Goal: Information Seeking & Learning: Learn about a topic

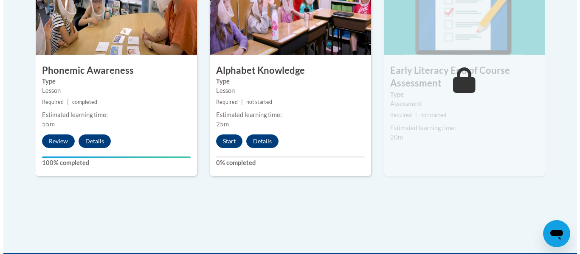
scroll to position [565, 0]
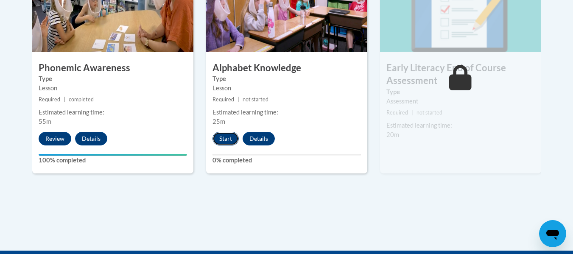
click at [221, 136] on button "Start" at bounding box center [226, 139] width 26 height 14
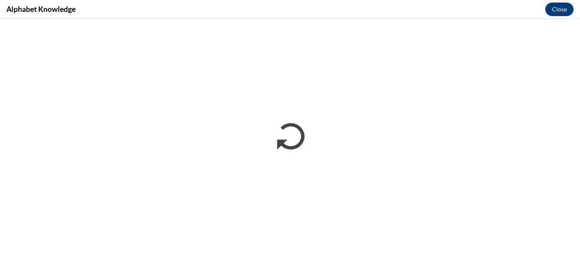
scroll to position [0, 0]
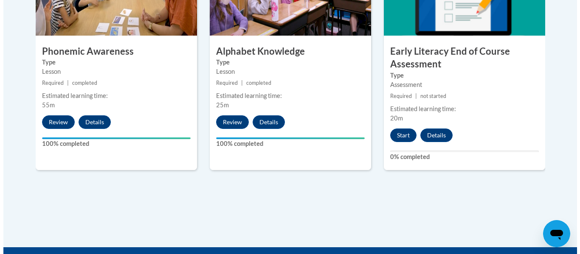
scroll to position [594, 0]
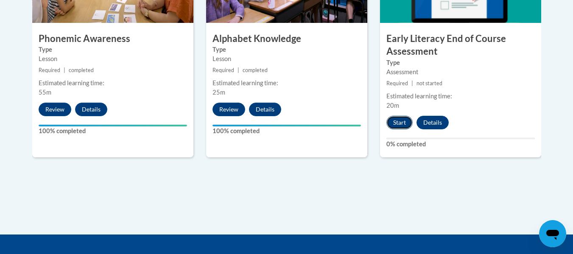
click at [400, 125] on button "Start" at bounding box center [400, 123] width 26 height 14
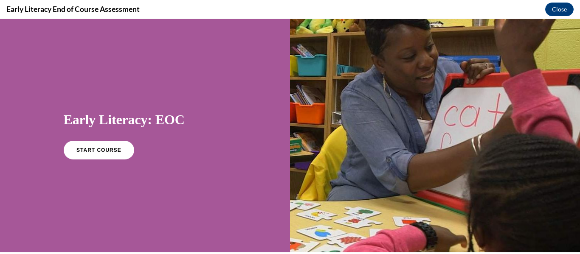
scroll to position [0, 0]
click at [113, 152] on span "START COURSE" at bounding box center [98, 150] width 47 height 6
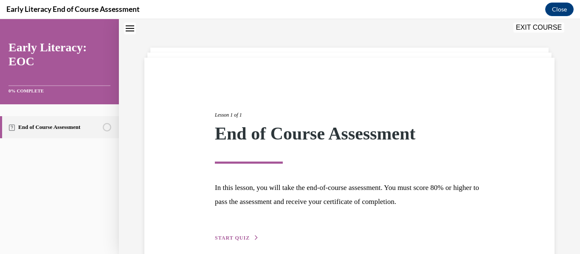
scroll to position [65, 0]
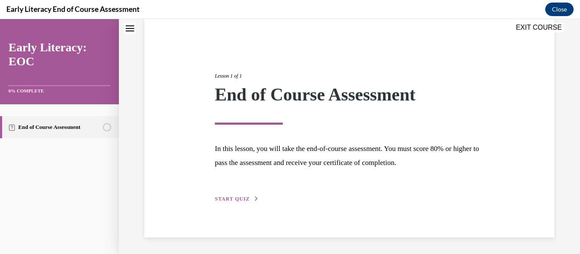
drag, startPoint x: 233, startPoint y: 199, endPoint x: 240, endPoint y: 199, distance: 6.8
click at [234, 199] on span "START QUIZ" at bounding box center [232, 199] width 35 height 6
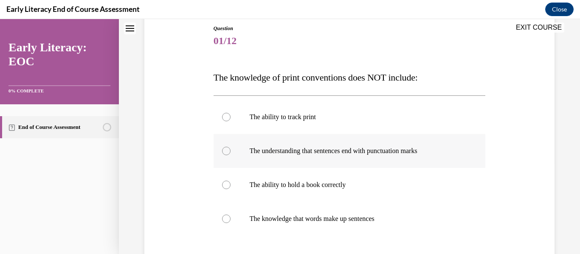
scroll to position [108, 0]
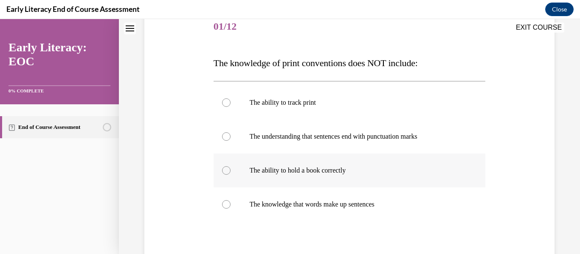
click at [222, 171] on div at bounding box center [226, 170] width 8 height 8
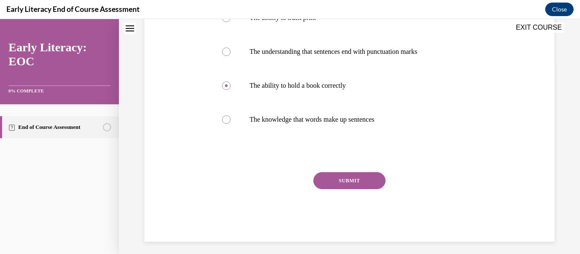
click at [336, 179] on button "SUBMIT" at bounding box center [349, 180] width 72 height 17
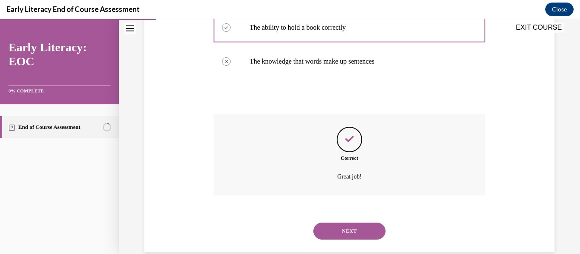
scroll to position [266, 0]
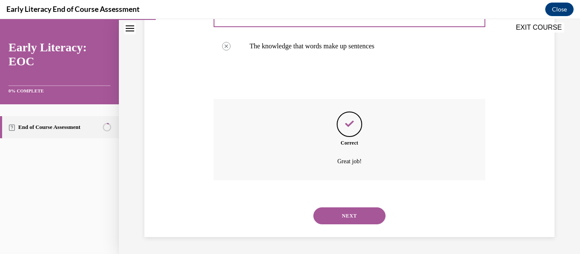
click at [335, 221] on button "NEXT" at bounding box center [349, 216] width 72 height 17
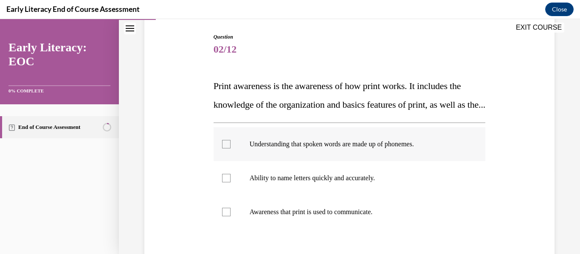
scroll to position [127, 0]
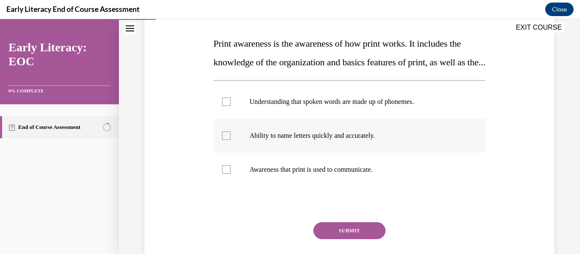
click at [222, 140] on div at bounding box center [226, 136] width 8 height 8
click at [337, 239] on button "SUBMIT" at bounding box center [349, 230] width 72 height 17
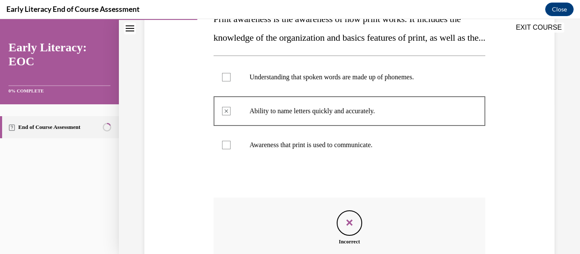
scroll to position [142, 0]
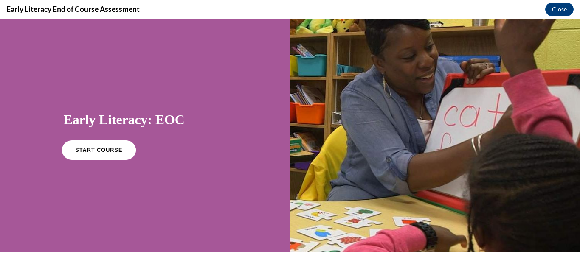
click at [84, 152] on span "START COURSE" at bounding box center [98, 150] width 47 height 6
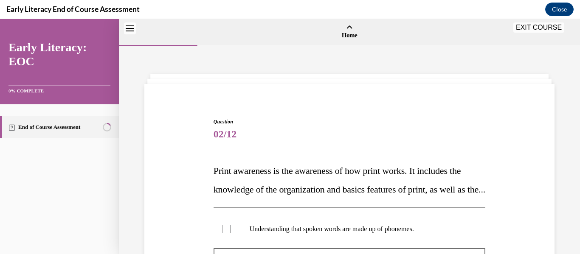
scroll to position [269, 0]
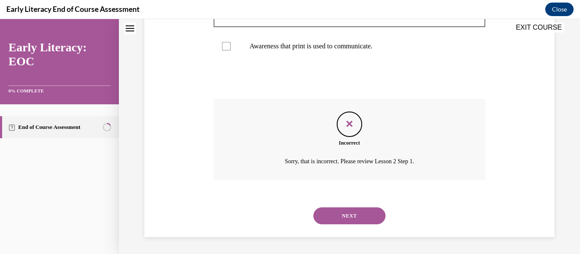
click at [322, 214] on button "NEXT" at bounding box center [349, 216] width 72 height 17
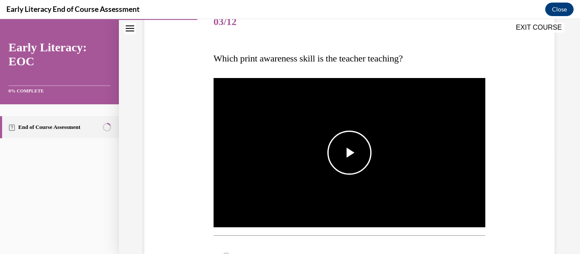
scroll to position [127, 0]
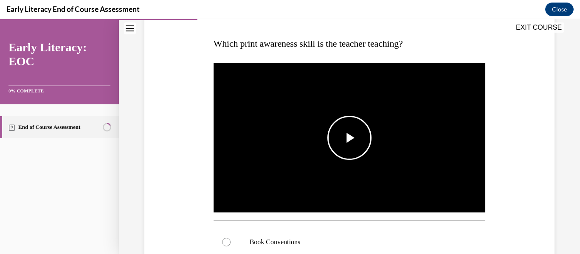
click at [349, 138] on span "Video player" at bounding box center [349, 138] width 0 height 0
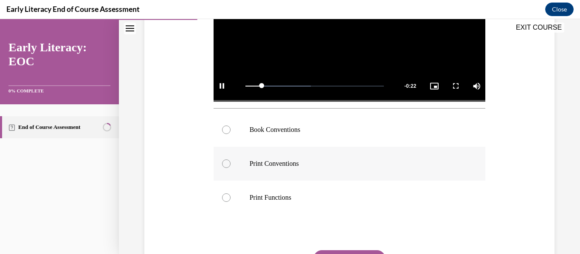
scroll to position [255, 0]
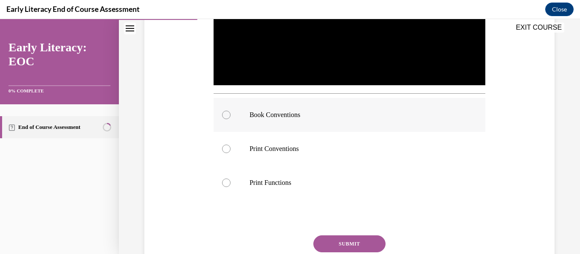
click at [224, 113] on div at bounding box center [226, 115] width 8 height 8
click at [347, 245] on button "SUBMIT" at bounding box center [349, 244] width 72 height 17
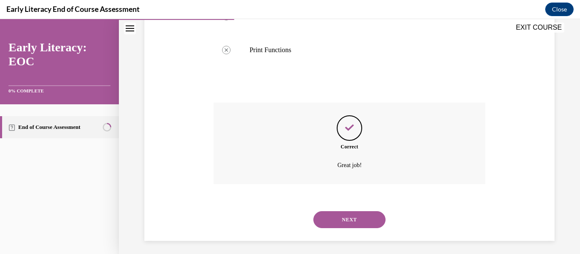
scroll to position [389, 0]
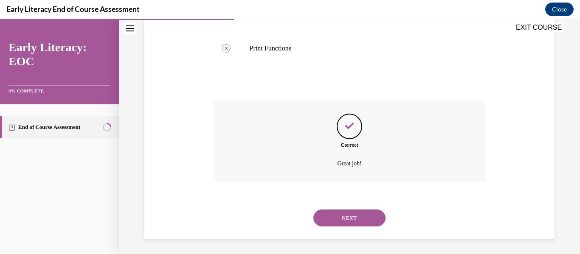
click at [353, 215] on button "NEXT" at bounding box center [349, 218] width 72 height 17
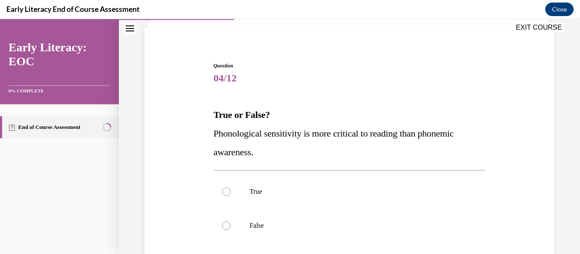
scroll to position [85, 0]
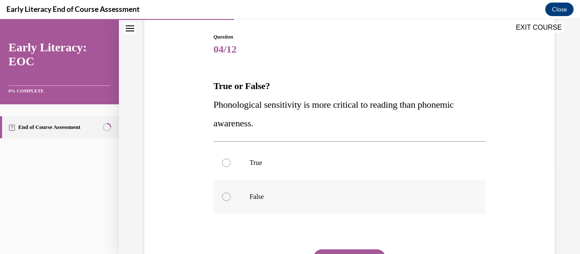
click at [223, 199] on div at bounding box center [226, 197] width 8 height 8
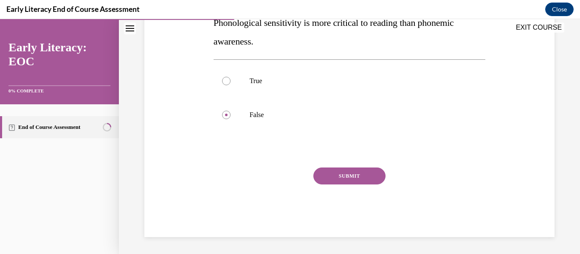
click at [332, 175] on button "SUBMIT" at bounding box center [349, 176] width 72 height 17
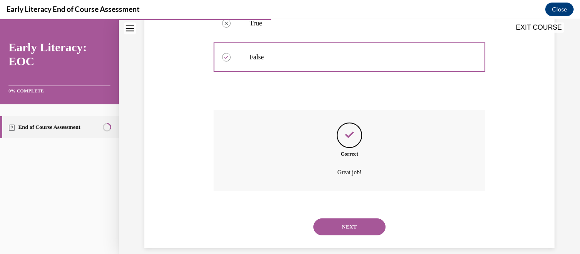
scroll to position [236, 0]
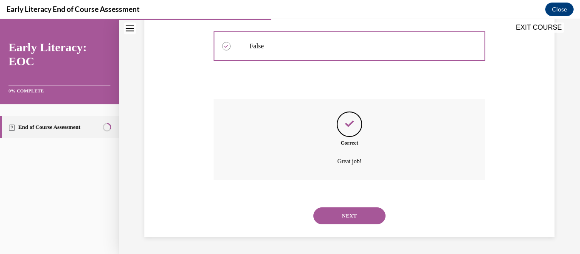
click at [346, 210] on button "NEXT" at bounding box center [349, 216] width 72 height 17
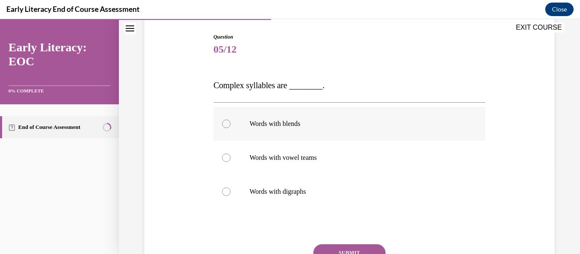
scroll to position [127, 0]
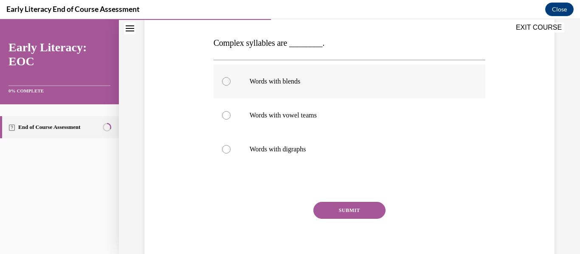
click at [223, 82] on div at bounding box center [226, 81] width 8 height 8
click at [318, 204] on button "SUBMIT" at bounding box center [349, 210] width 72 height 17
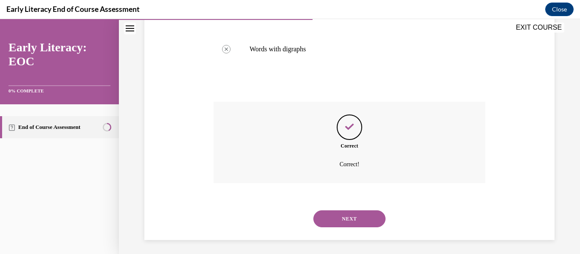
scroll to position [230, 0]
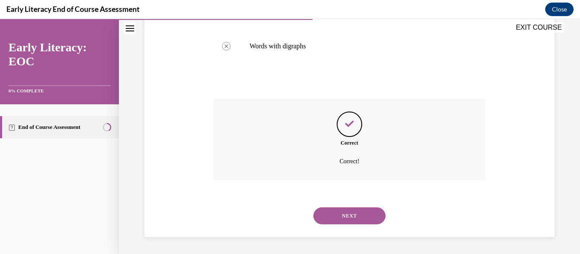
click at [325, 217] on button "NEXT" at bounding box center [349, 216] width 72 height 17
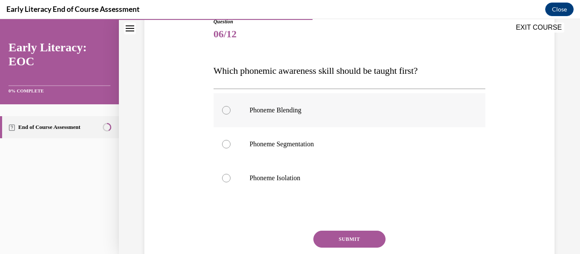
scroll to position [163, 0]
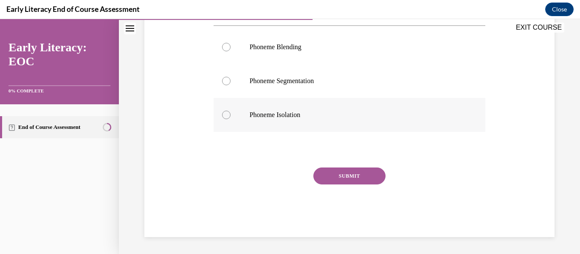
click at [222, 117] on div at bounding box center [226, 115] width 8 height 8
click at [329, 178] on button "SUBMIT" at bounding box center [349, 176] width 72 height 17
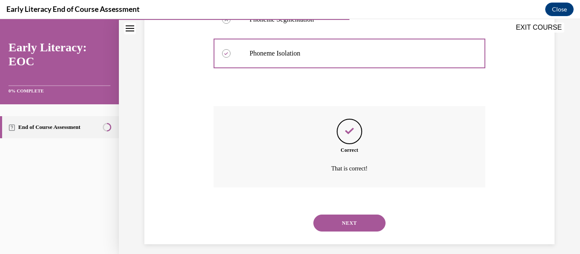
scroll to position [232, 0]
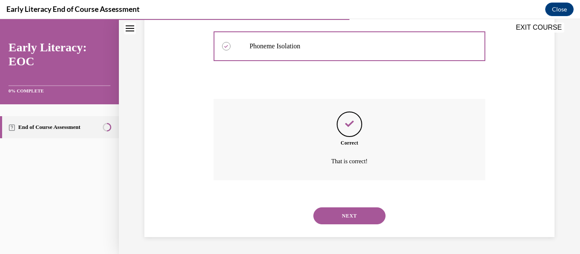
click at [351, 213] on button "NEXT" at bounding box center [349, 216] width 72 height 17
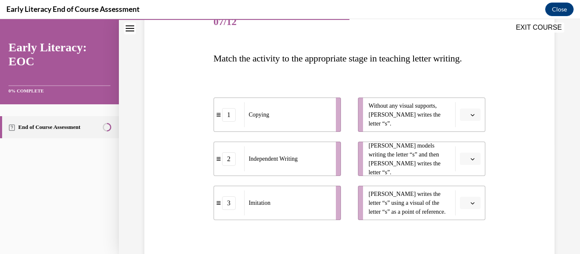
scroll to position [127, 0]
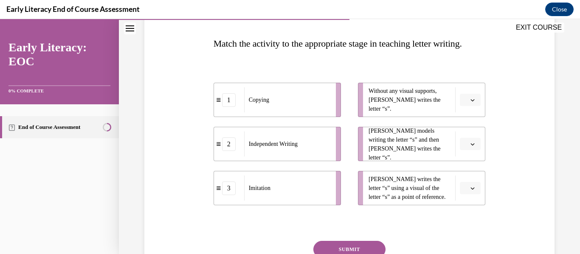
click at [470, 146] on icon "button" at bounding box center [472, 144] width 4 height 4
click at [467, 233] on div "3" at bounding box center [463, 232] width 21 height 17
click at [472, 195] on button "button" at bounding box center [470, 188] width 21 height 13
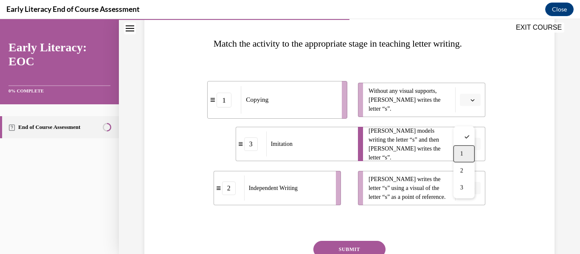
click at [458, 156] on div "1" at bounding box center [463, 154] width 21 height 17
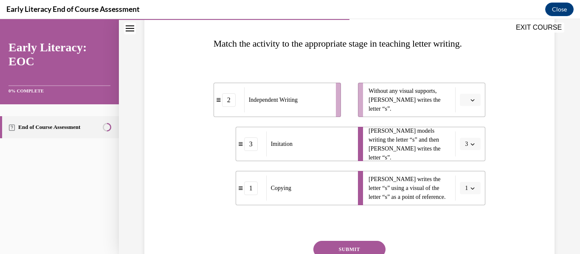
click at [470, 102] on icon "button" at bounding box center [472, 100] width 4 height 4
click at [463, 168] on span "2" at bounding box center [461, 171] width 3 height 7
click at [470, 146] on icon "button" at bounding box center [472, 144] width 4 height 4
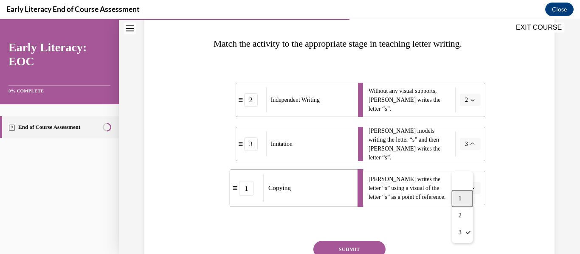
click at [460, 197] on span "1" at bounding box center [459, 198] width 3 height 7
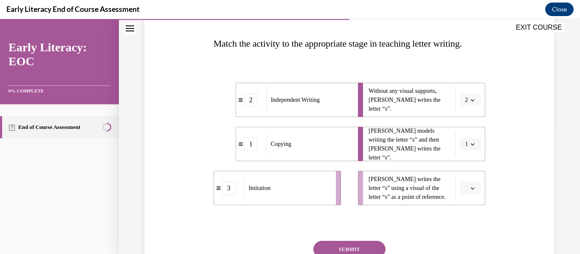
click at [465, 193] on span "Please select an option" at bounding box center [466, 188] width 3 height 8
click at [465, 186] on div "3" at bounding box center [463, 188] width 21 height 17
click at [516, 192] on div "Question 07/12 Match the activity to the appropriate stage in teaching letter w…" at bounding box center [349, 137] width 414 height 345
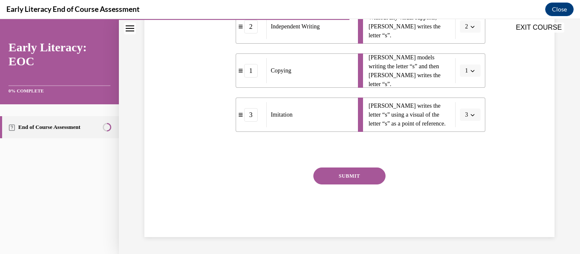
click at [348, 185] on button "SUBMIT" at bounding box center [349, 176] width 72 height 17
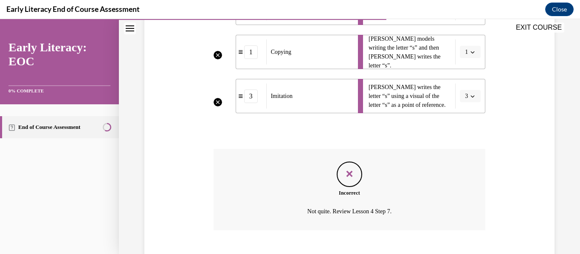
scroll to position [288, 0]
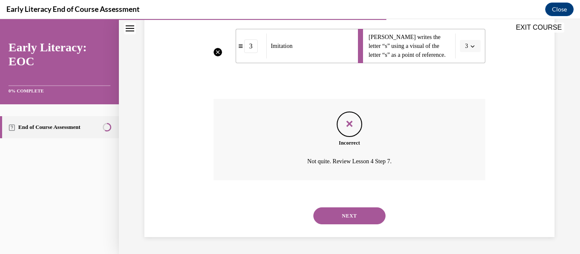
click at [342, 214] on button "NEXT" at bounding box center [349, 216] width 72 height 17
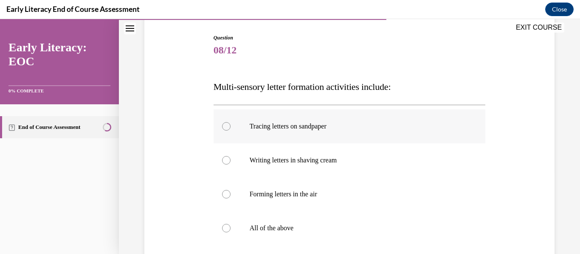
scroll to position [85, 0]
click at [227, 226] on div at bounding box center [226, 227] width 8 height 8
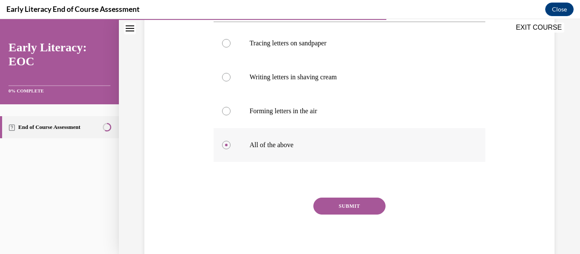
scroll to position [170, 0]
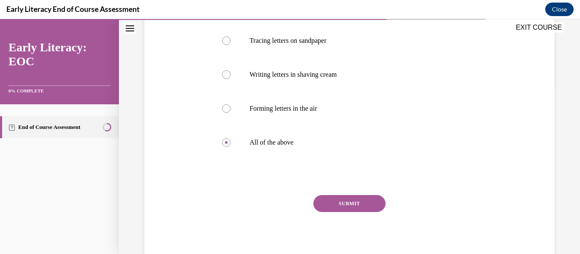
click at [352, 204] on button "SUBMIT" at bounding box center [349, 203] width 72 height 17
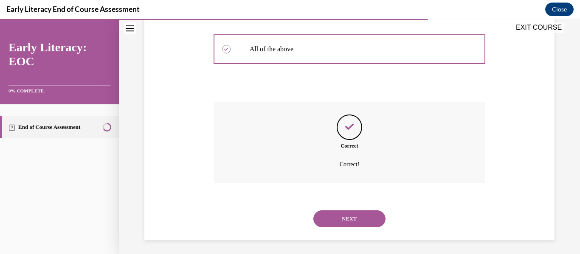
scroll to position [266, 0]
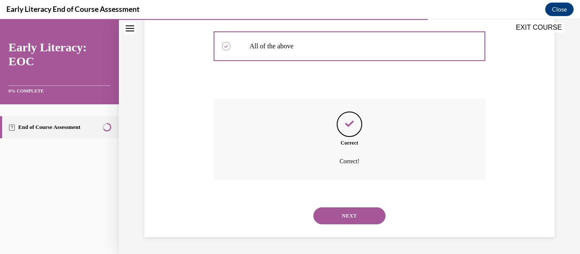
click at [351, 215] on button "NEXT" at bounding box center [349, 216] width 72 height 17
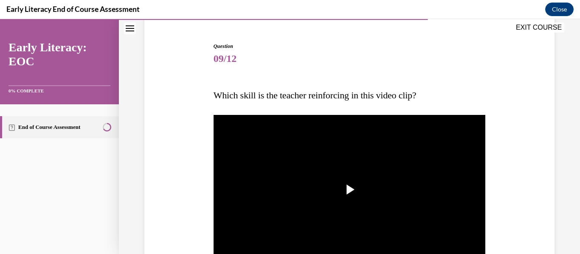
scroll to position [85, 0]
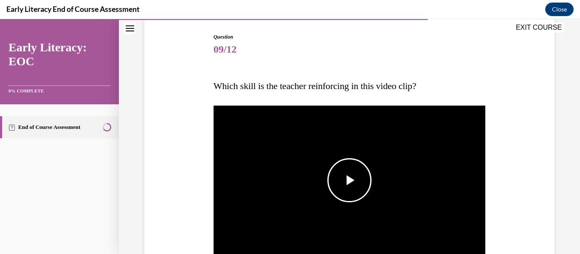
click at [349, 180] on span "Video player" at bounding box center [349, 180] width 0 height 0
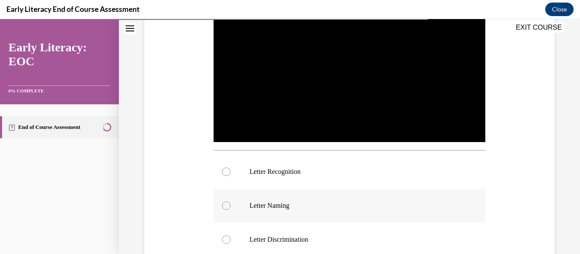
scroll to position [213, 0]
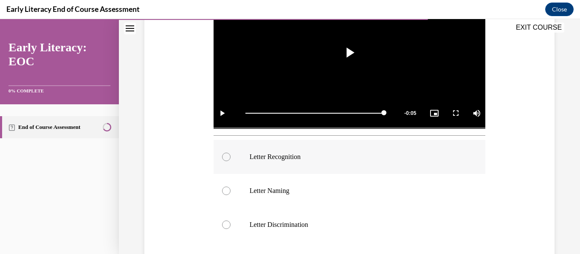
click at [222, 154] on div at bounding box center [226, 157] width 8 height 8
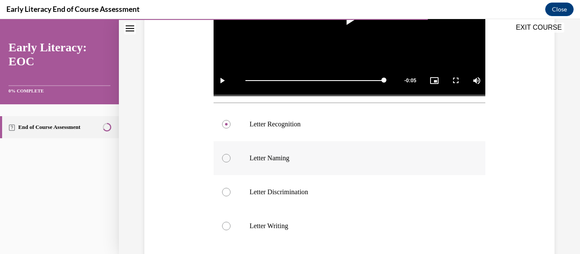
scroll to position [298, 0]
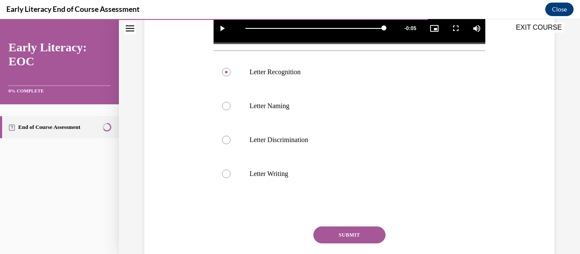
click at [324, 232] on button "SUBMIT" at bounding box center [349, 235] width 72 height 17
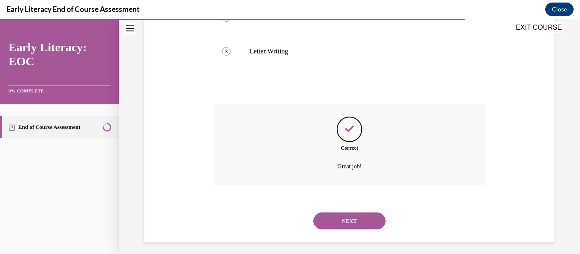
scroll to position [423, 0]
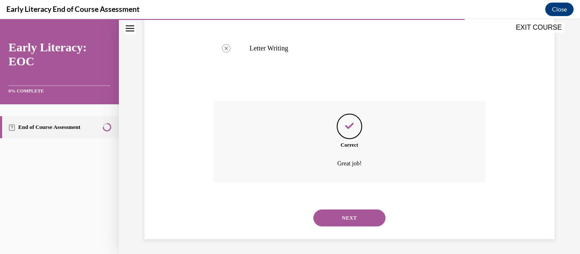
click at [346, 214] on button "NEXT" at bounding box center [349, 218] width 72 height 17
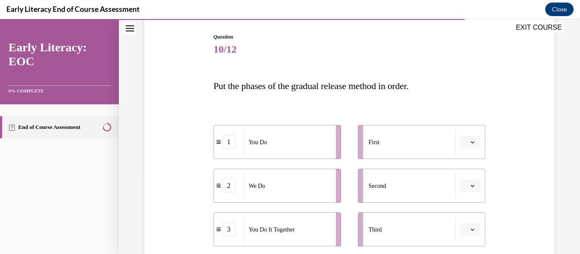
scroll to position [127, 0]
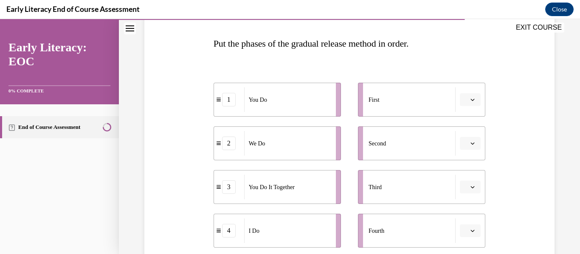
click at [469, 102] on span "button" at bounding box center [472, 100] width 6 height 6
click at [460, 135] on span "1" at bounding box center [461, 135] width 3 height 7
click at [470, 144] on icon "button" at bounding box center [472, 143] width 4 height 4
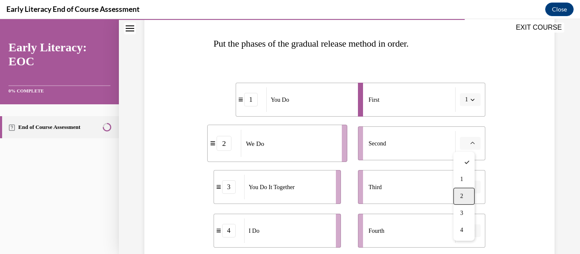
click at [461, 197] on span "2" at bounding box center [461, 196] width 3 height 7
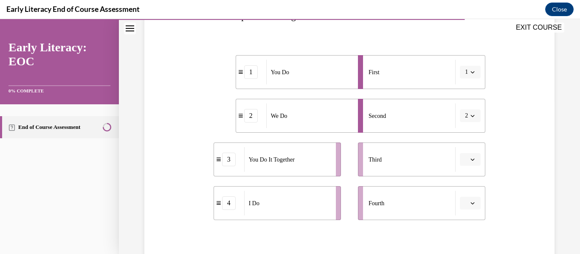
scroll to position [170, 0]
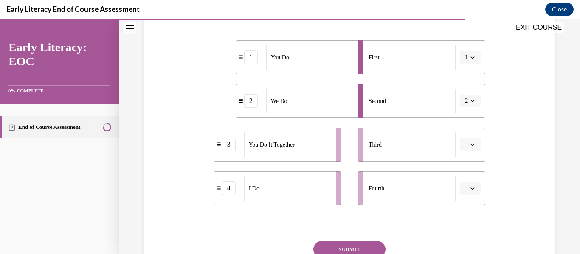
click at [470, 144] on icon "button" at bounding box center [472, 145] width 4 height 4
click at [466, 213] on div "3" at bounding box center [463, 214] width 21 height 17
click at [469, 186] on span "button" at bounding box center [472, 188] width 6 height 6
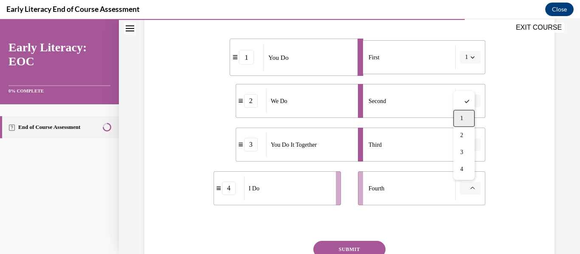
click at [463, 119] on span "1" at bounding box center [461, 118] width 3 height 7
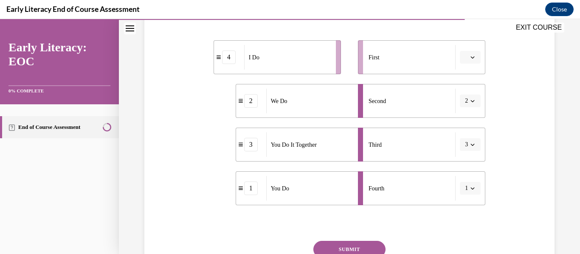
click at [470, 101] on span "button" at bounding box center [472, 101] width 6 height 6
click at [470, 190] on icon "button" at bounding box center [472, 188] width 4 height 4
click at [466, 168] on div "4" at bounding box center [462, 169] width 21 height 17
click at [470, 187] on icon "button" at bounding box center [472, 188] width 4 height 4
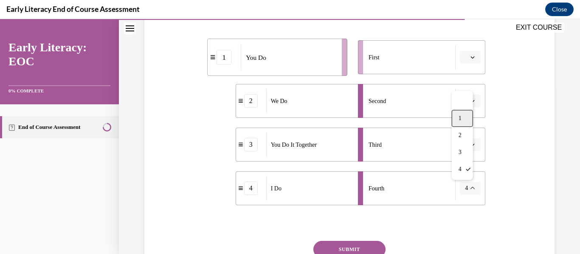
click at [464, 121] on div "1" at bounding box center [462, 118] width 21 height 17
click at [472, 56] on button "button" at bounding box center [470, 57] width 21 height 13
click at [460, 146] on span "4" at bounding box center [461, 144] width 3 height 7
click at [342, 248] on button "SUBMIT" at bounding box center [349, 249] width 72 height 17
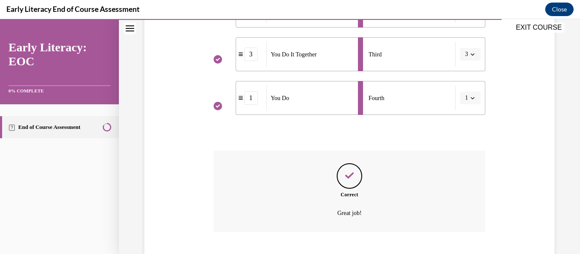
scroll to position [312, 0]
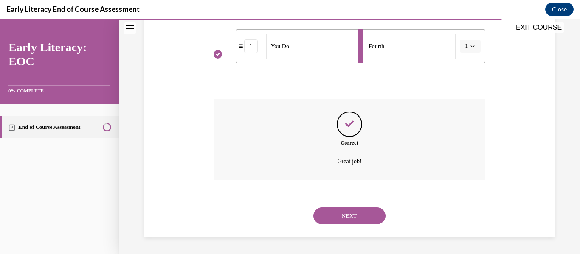
click at [359, 220] on button "NEXT" at bounding box center [349, 216] width 72 height 17
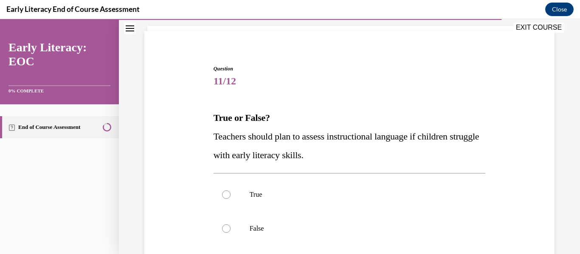
scroll to position [85, 0]
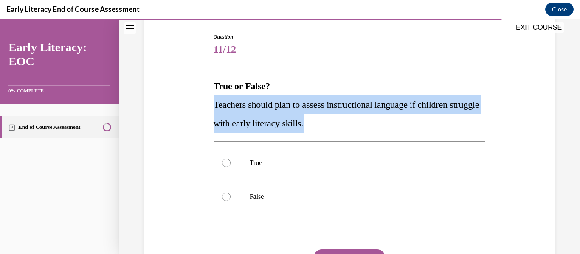
drag, startPoint x: 350, startPoint y: 127, endPoint x: 211, endPoint y: 106, distance: 141.2
click at [211, 106] on div "Question 11/12 True or False? Teachers should plan to assess instructional lang…" at bounding box center [349, 169] width 276 height 299
copy span "Teachers should plan to assess instructional language if children struggle with…"
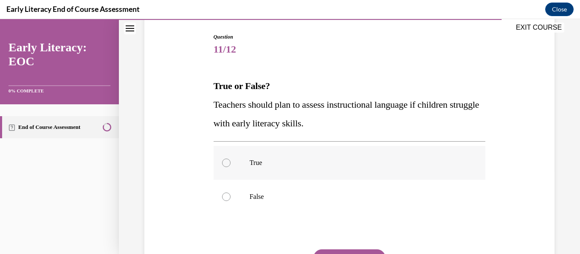
click at [223, 163] on div at bounding box center [226, 163] width 8 height 8
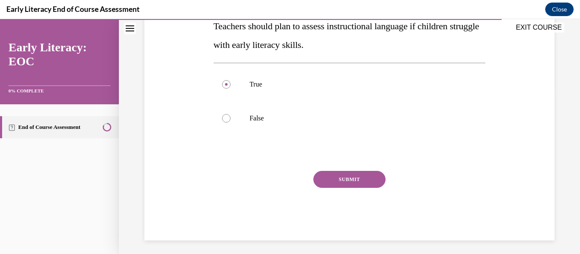
scroll to position [167, 0]
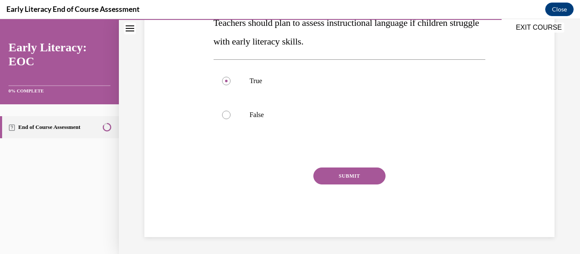
click at [326, 184] on div "SUBMIT" at bounding box center [349, 189] width 272 height 42
click at [335, 179] on button "SUBMIT" at bounding box center [349, 176] width 72 height 17
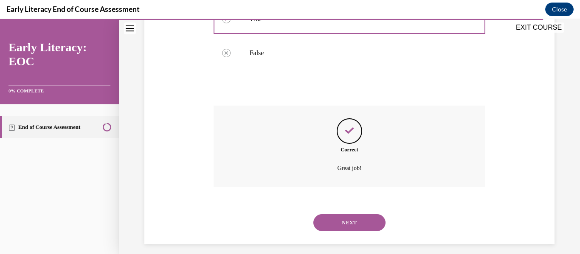
scroll to position [236, 0]
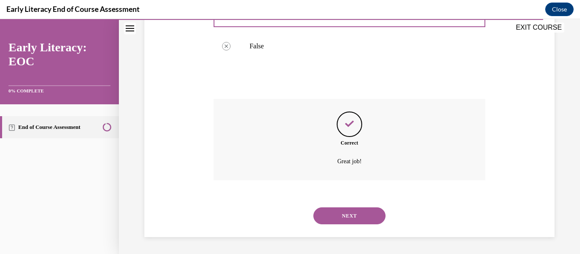
click at [341, 216] on button "NEXT" at bounding box center [349, 216] width 72 height 17
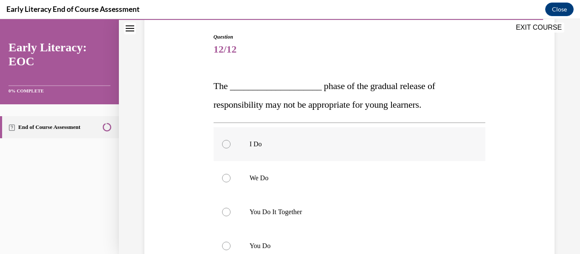
scroll to position [127, 0]
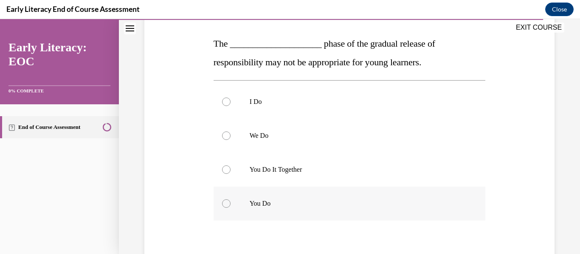
click at [230, 202] on div at bounding box center [349, 204] width 272 height 34
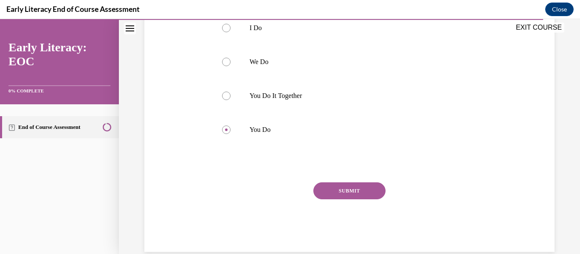
scroll to position [216, 0]
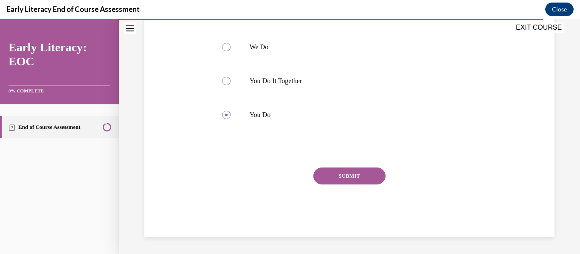
click at [342, 180] on button "SUBMIT" at bounding box center [349, 176] width 72 height 17
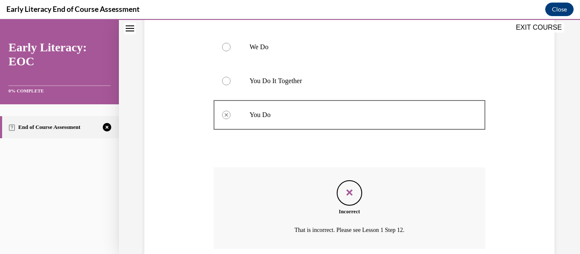
scroll to position [285, 0]
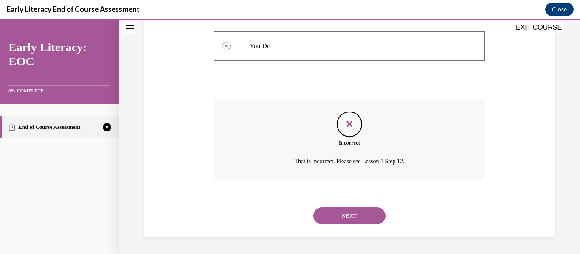
click at [351, 213] on button "NEXT" at bounding box center [349, 216] width 72 height 17
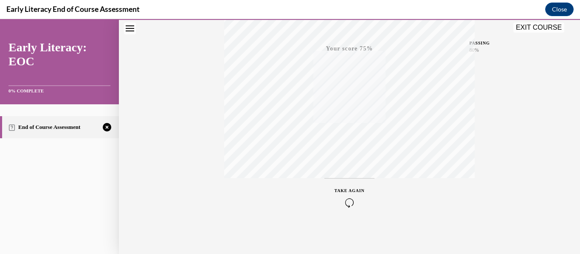
scroll to position [200, 0]
click at [344, 200] on icon "button" at bounding box center [349, 202] width 30 height 9
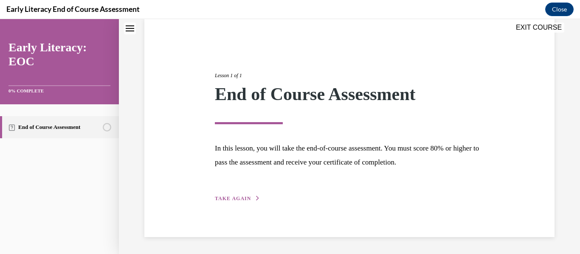
scroll to position [65, 0]
click at [243, 200] on span "TAKE AGAIN" at bounding box center [233, 199] width 36 height 6
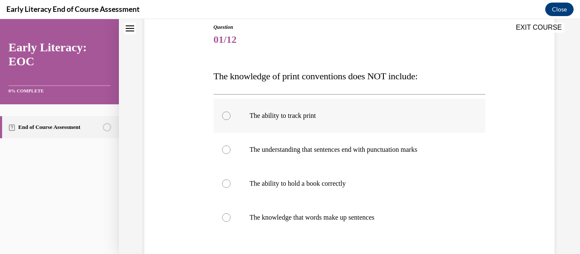
scroll to position [108, 0]
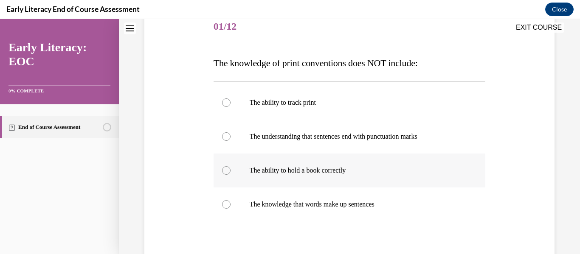
click at [224, 169] on div at bounding box center [226, 170] width 8 height 8
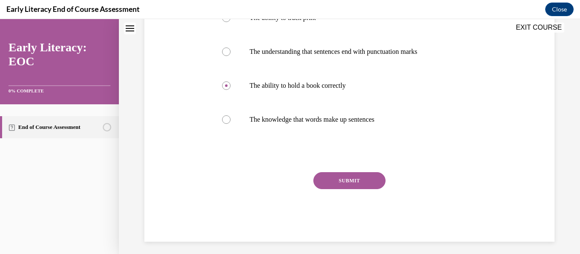
click at [343, 182] on button "SUBMIT" at bounding box center [349, 180] width 72 height 17
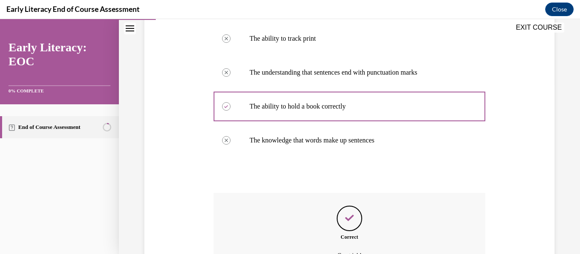
scroll to position [266, 0]
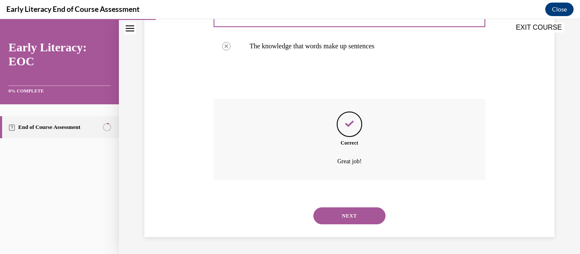
click at [343, 218] on button "NEXT" at bounding box center [349, 216] width 72 height 17
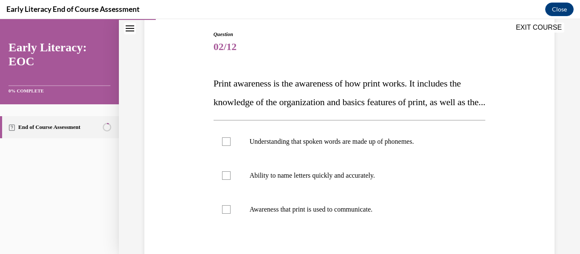
scroll to position [85, 0]
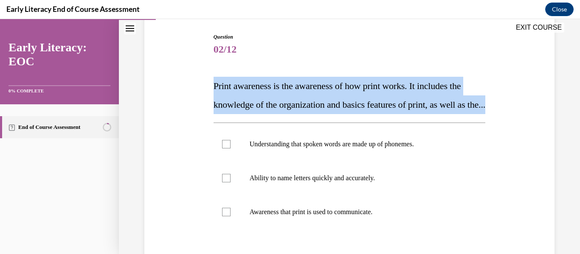
drag, startPoint x: 254, startPoint y: 125, endPoint x: 209, endPoint y: 79, distance: 64.2
click at [209, 79] on div "Question 02/12 Print awareness is the awareness of how print works. It includes…" at bounding box center [349, 171] width 414 height 327
copy span "Print awareness is the awareness of how print works. It includes the knowledge …"
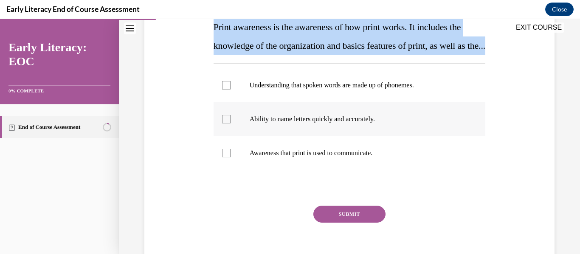
scroll to position [158, 0]
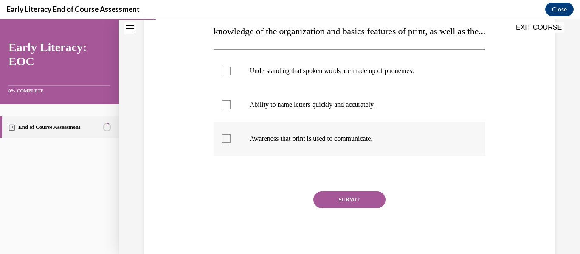
click at [225, 143] on div at bounding box center [226, 139] width 8 height 8
click at [335, 208] on button "SUBMIT" at bounding box center [349, 199] width 72 height 17
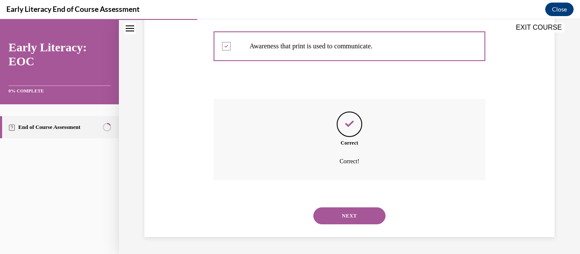
scroll to position [269, 0]
click at [335, 219] on button "NEXT" at bounding box center [349, 216] width 72 height 17
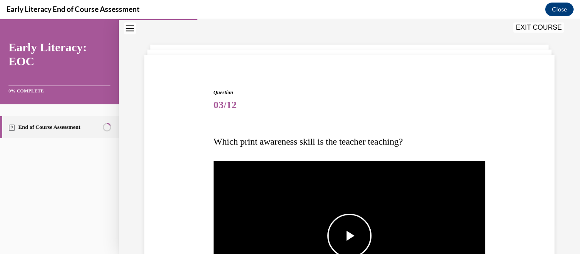
scroll to position [85, 0]
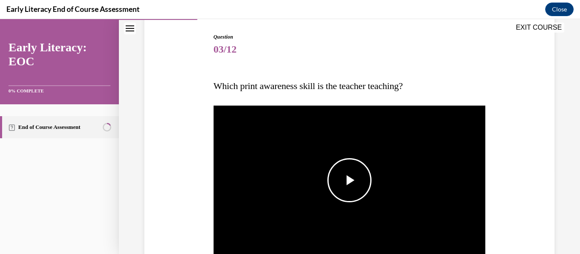
click at [349, 180] on span "Video player" at bounding box center [349, 180] width 0 height 0
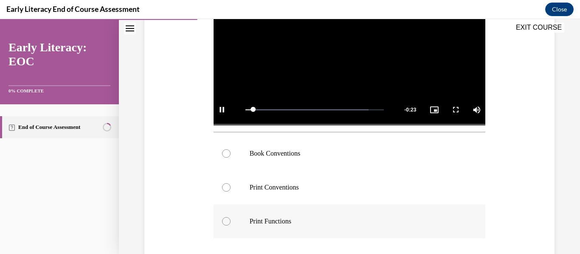
scroll to position [255, 0]
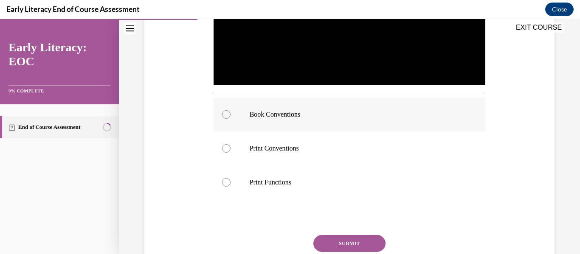
drag, startPoint x: 224, startPoint y: 109, endPoint x: 229, endPoint y: 111, distance: 5.2
click at [224, 110] on div at bounding box center [226, 114] width 8 height 8
click at [340, 241] on button "SUBMIT" at bounding box center [349, 243] width 72 height 17
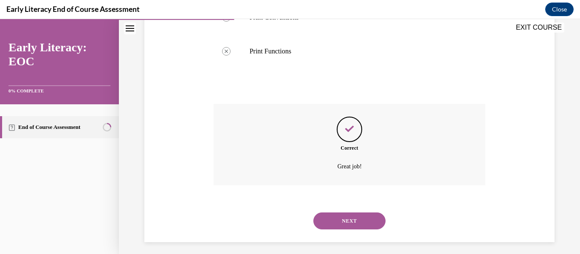
scroll to position [389, 0]
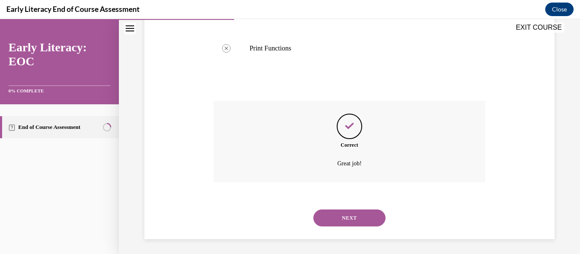
drag, startPoint x: 336, startPoint y: 218, endPoint x: 340, endPoint y: 221, distance: 5.2
click at [337, 220] on button "NEXT" at bounding box center [349, 218] width 72 height 17
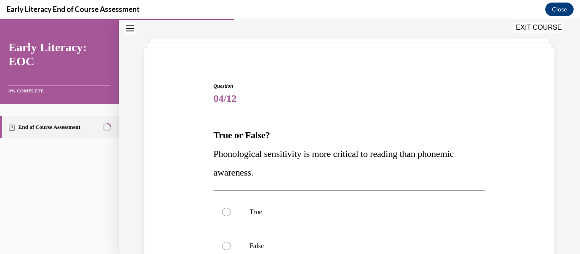
scroll to position [85, 0]
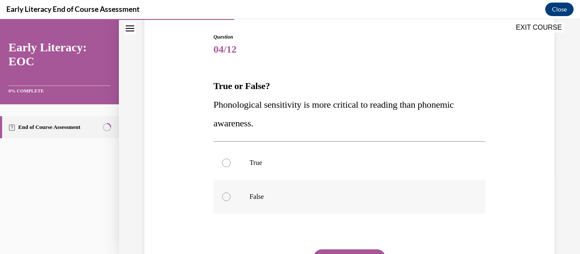
click at [222, 197] on div at bounding box center [226, 197] width 8 height 8
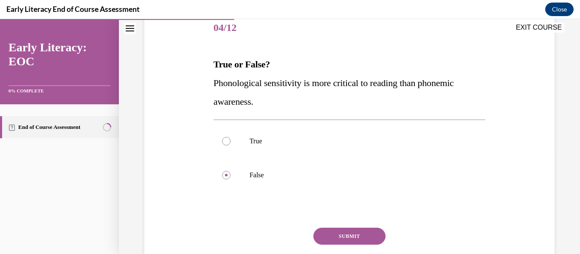
scroll to position [127, 0]
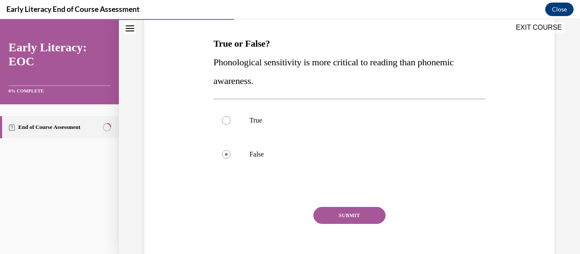
click at [349, 218] on button "SUBMIT" at bounding box center [349, 215] width 72 height 17
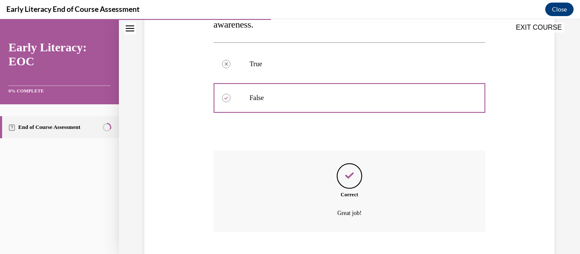
scroll to position [236, 0]
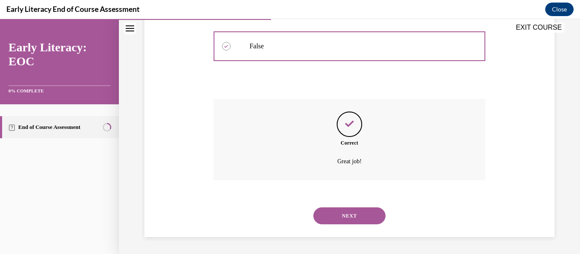
click at [340, 216] on button "NEXT" at bounding box center [349, 216] width 72 height 17
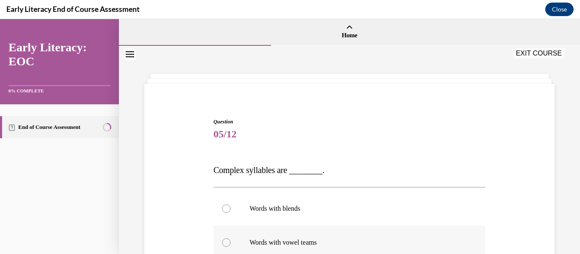
scroll to position [42, 0]
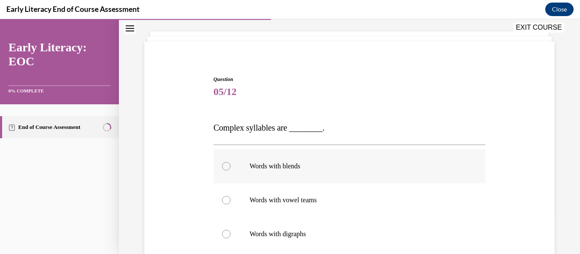
click at [222, 165] on div at bounding box center [226, 166] width 8 height 8
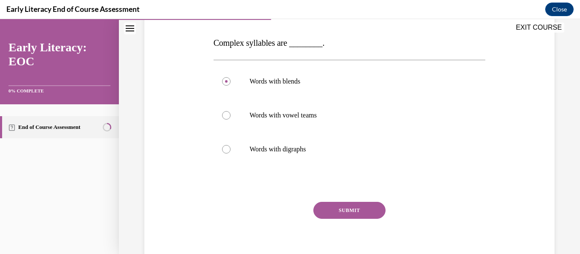
click at [355, 211] on button "SUBMIT" at bounding box center [349, 210] width 72 height 17
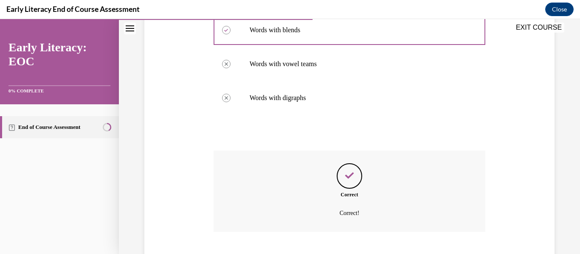
scroll to position [230, 0]
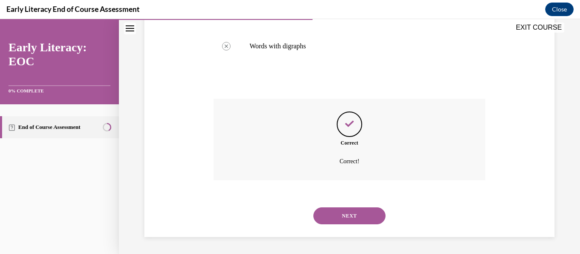
click at [341, 216] on button "NEXT" at bounding box center [349, 216] width 72 height 17
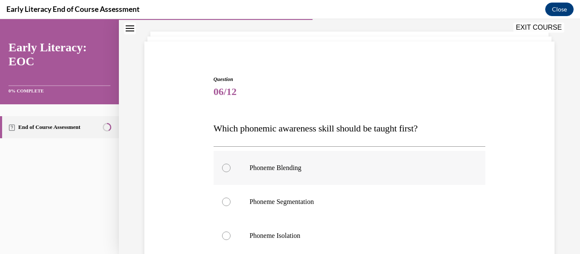
scroll to position [85, 0]
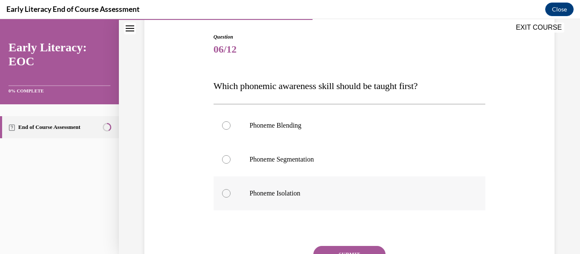
click at [225, 192] on div at bounding box center [226, 193] width 8 height 8
click at [347, 251] on button "SUBMIT" at bounding box center [349, 254] width 72 height 17
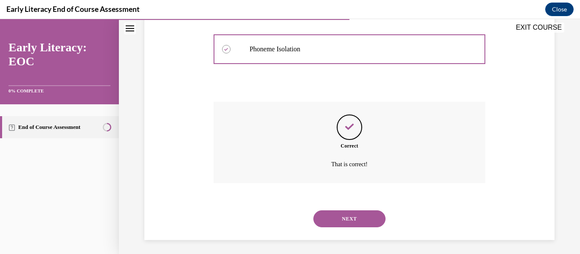
scroll to position [232, 0]
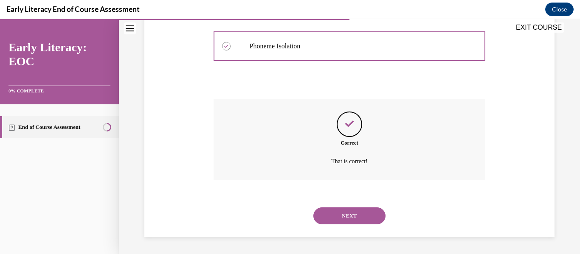
click at [354, 216] on button "NEXT" at bounding box center [349, 216] width 72 height 17
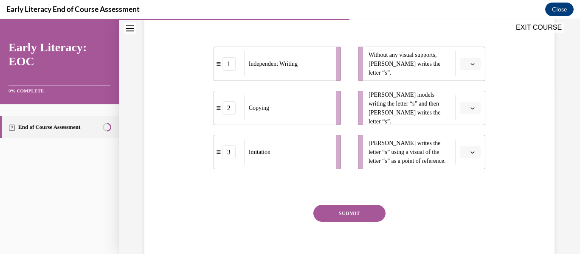
scroll to position [170, 0]
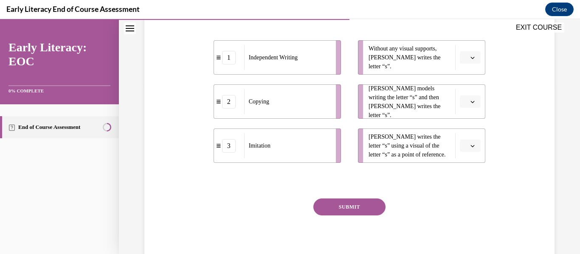
click at [469, 149] on span "button" at bounding box center [472, 146] width 6 height 6
click at [462, 231] on span "3" at bounding box center [461, 234] width 3 height 7
click at [469, 105] on span "button" at bounding box center [472, 102] width 6 height 6
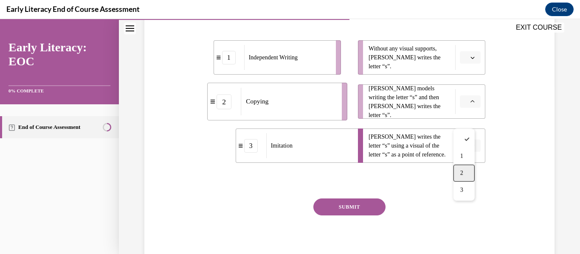
click at [464, 175] on div "2" at bounding box center [463, 173] width 21 height 17
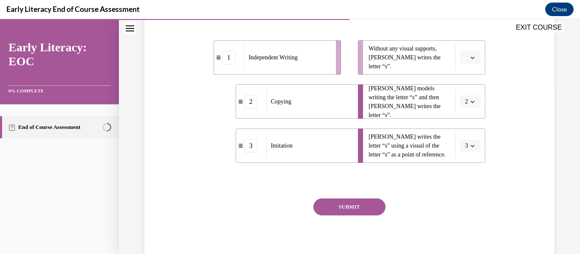
click at [467, 64] on button "button" at bounding box center [470, 57] width 21 height 13
click at [463, 111] on span "1" at bounding box center [461, 112] width 3 height 7
click at [364, 216] on button "SUBMIT" at bounding box center [349, 207] width 72 height 17
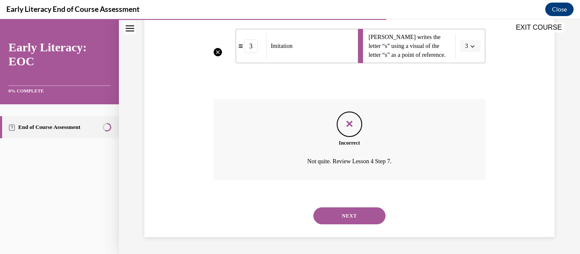
scroll to position [288, 0]
click at [341, 219] on button "NEXT" at bounding box center [349, 216] width 72 height 17
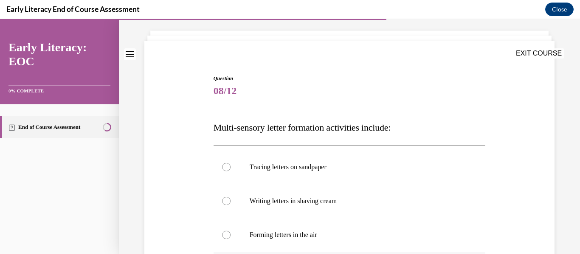
scroll to position [85, 0]
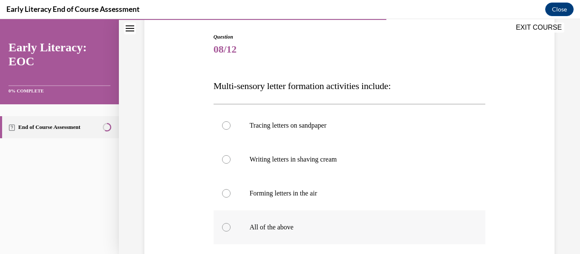
click at [222, 222] on div at bounding box center [349, 228] width 272 height 34
click at [222, 225] on div at bounding box center [226, 227] width 8 height 8
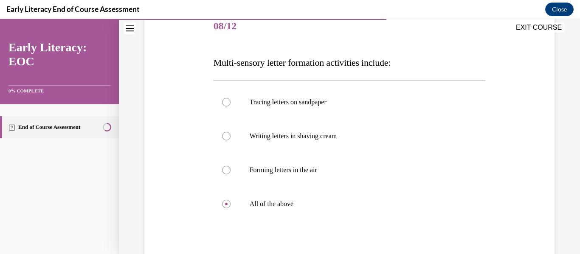
scroll to position [127, 0]
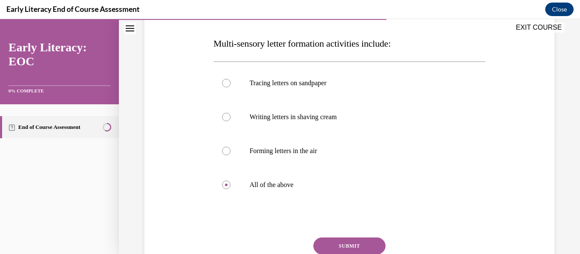
click at [328, 248] on button "SUBMIT" at bounding box center [349, 246] width 72 height 17
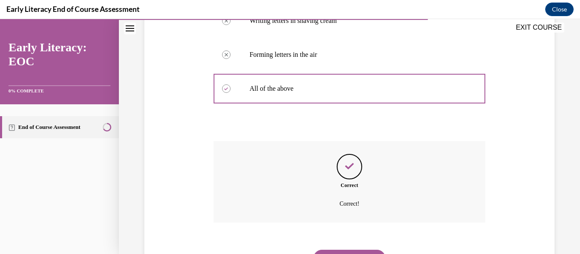
scroll to position [266, 0]
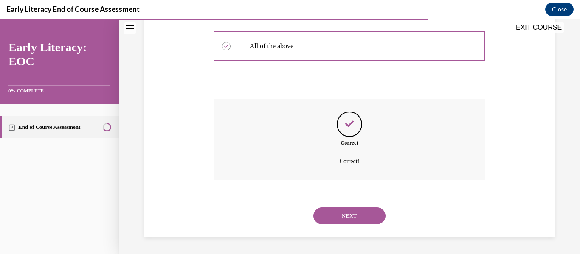
click at [336, 213] on button "NEXT" at bounding box center [349, 216] width 72 height 17
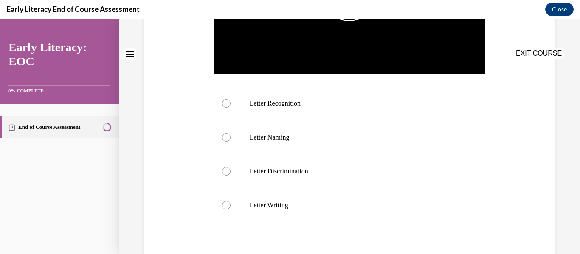
scroll to position [0, 0]
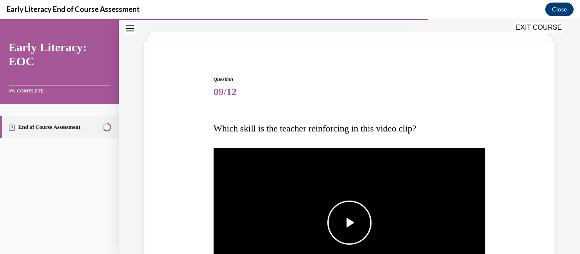
click at [349, 223] on span "Video player" at bounding box center [349, 223] width 0 height 0
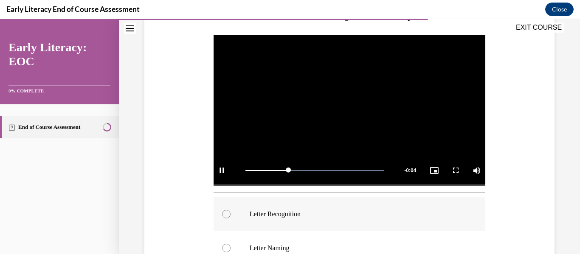
scroll to position [170, 0]
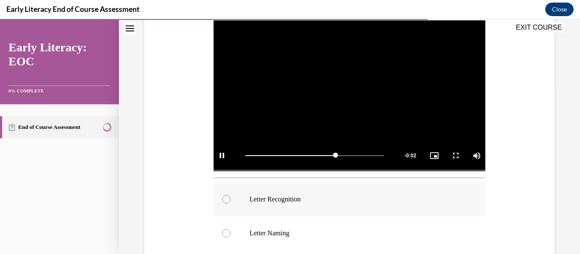
click at [229, 196] on div at bounding box center [226, 199] width 8 height 8
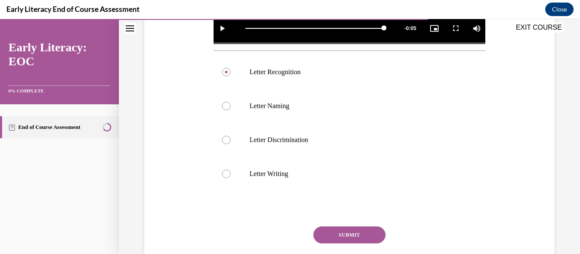
click at [354, 230] on button "SUBMIT" at bounding box center [349, 235] width 72 height 17
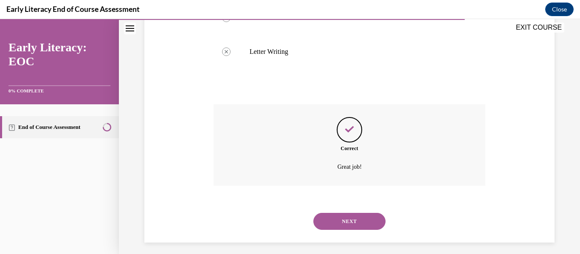
scroll to position [423, 0]
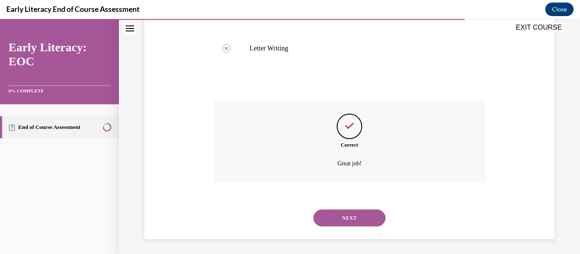
click at [348, 219] on button "NEXT" at bounding box center [349, 218] width 72 height 17
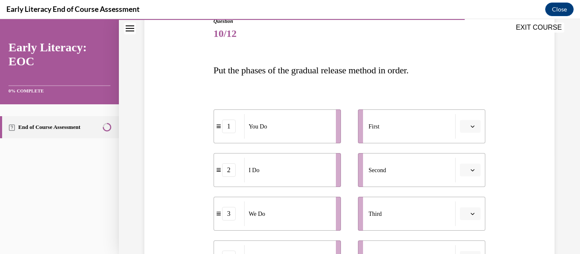
scroll to position [127, 0]
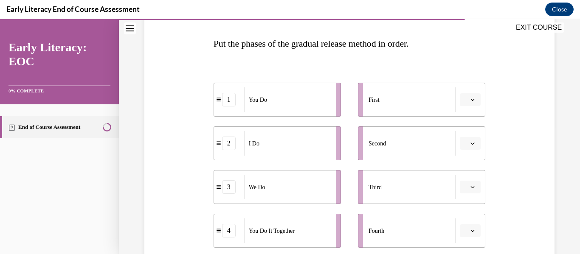
click at [473, 100] on button "button" at bounding box center [470, 99] width 21 height 13
click at [458, 151] on div "2" at bounding box center [463, 152] width 21 height 17
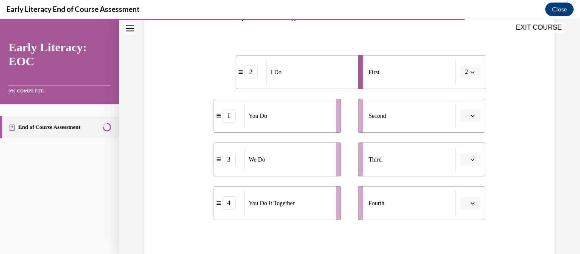
scroll to position [170, 0]
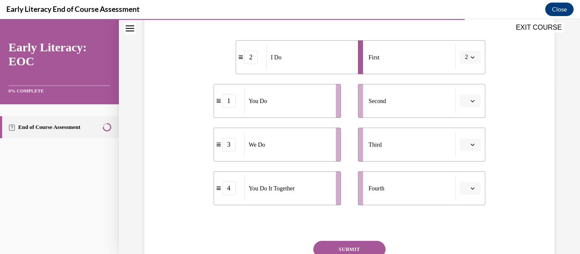
click at [471, 101] on icon "button" at bounding box center [473, 101] width 4 height 2
click at [459, 170] on div "3" at bounding box center [463, 171] width 21 height 17
click at [470, 143] on icon "button" at bounding box center [472, 145] width 4 height 4
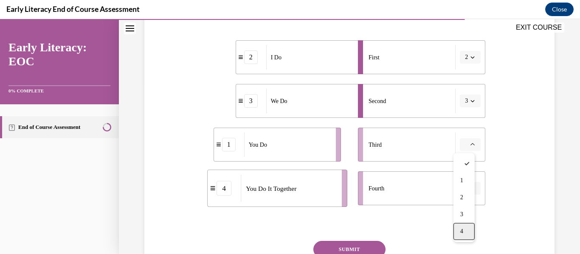
click at [467, 232] on div "4" at bounding box center [463, 231] width 21 height 17
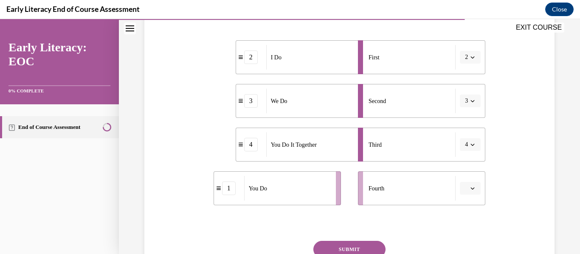
click at [471, 185] on button "button" at bounding box center [470, 188] width 21 height 13
click at [460, 117] on span "1" at bounding box center [461, 118] width 3 height 7
click at [358, 246] on button "SUBMIT" at bounding box center [349, 249] width 72 height 17
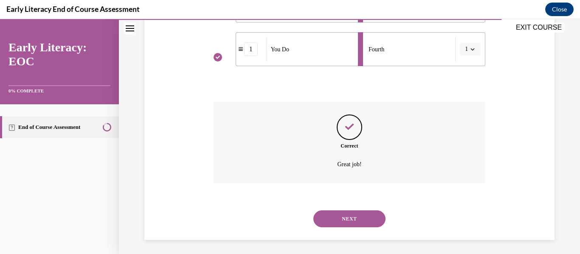
scroll to position [312, 0]
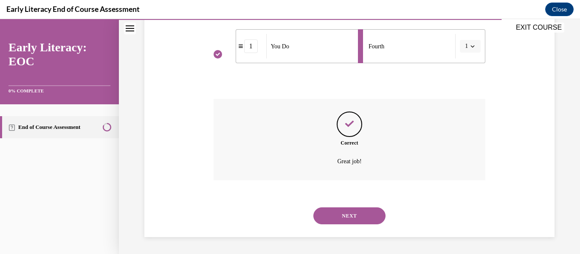
click at [343, 214] on button "NEXT" at bounding box center [349, 216] width 72 height 17
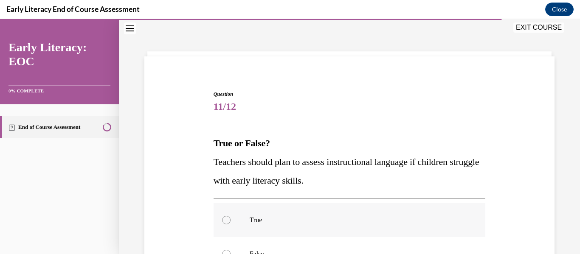
scroll to position [85, 0]
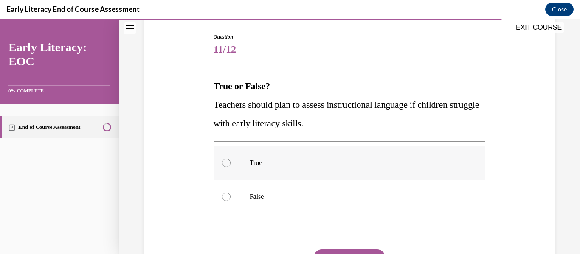
click at [226, 165] on div at bounding box center [226, 163] width 8 height 8
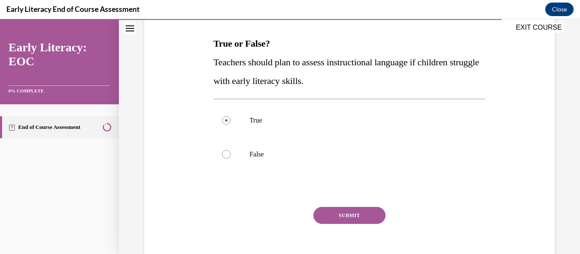
click at [320, 210] on button "SUBMIT" at bounding box center [349, 215] width 72 height 17
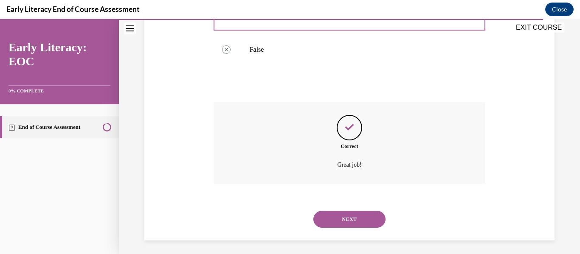
scroll to position [236, 0]
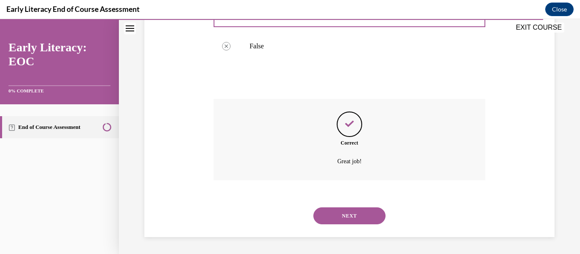
click at [330, 214] on button "NEXT" at bounding box center [349, 216] width 72 height 17
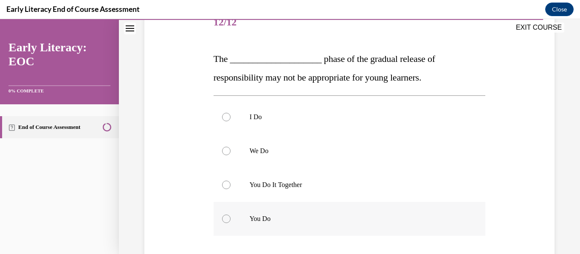
scroll to position [127, 0]
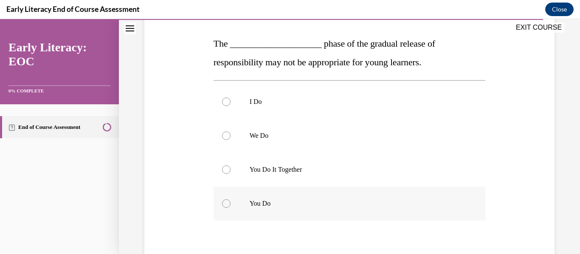
click at [223, 204] on div at bounding box center [226, 203] width 8 height 8
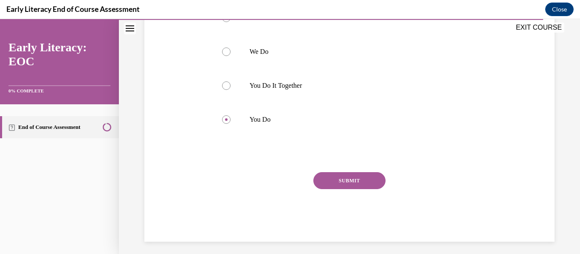
scroll to position [212, 0]
click at [368, 183] on button "SUBMIT" at bounding box center [349, 179] width 72 height 17
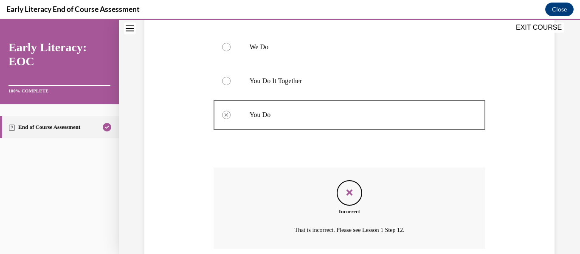
scroll to position [285, 0]
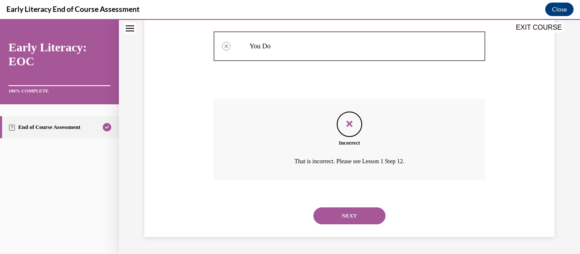
click at [344, 217] on button "NEXT" at bounding box center [349, 216] width 72 height 17
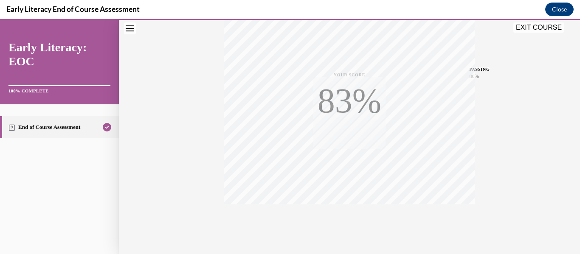
scroll to position [200, 0]
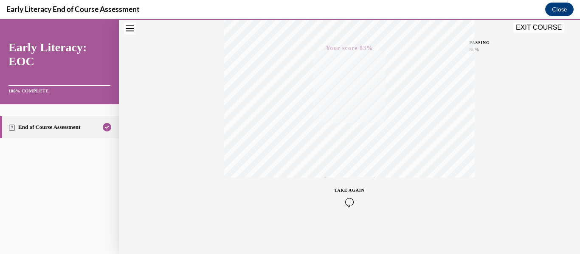
click at [348, 196] on div "TAKE AGAIN" at bounding box center [349, 197] width 30 height 20
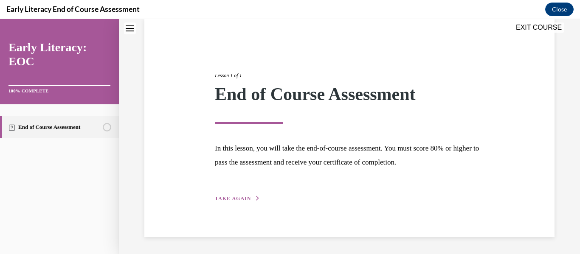
scroll to position [65, 0]
click at [246, 198] on span "TAKE AGAIN" at bounding box center [233, 199] width 36 height 6
